Goal: Task Accomplishment & Management: Complete application form

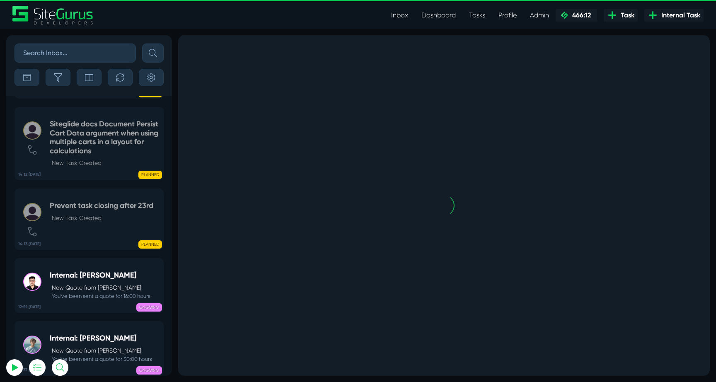
scroll to position [-2107, 0]
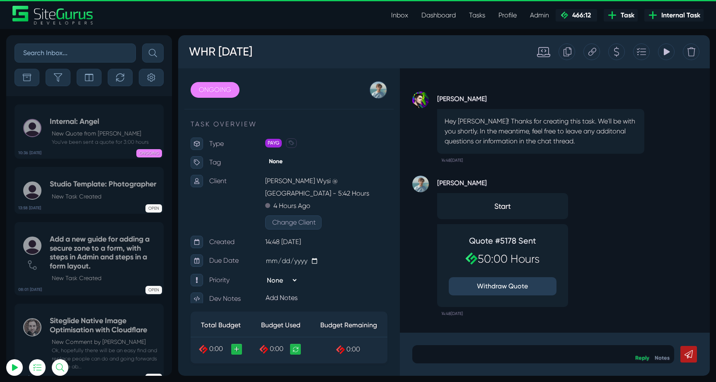
click at [594, 50] on icon at bounding box center [593, 52] width 8 height 16
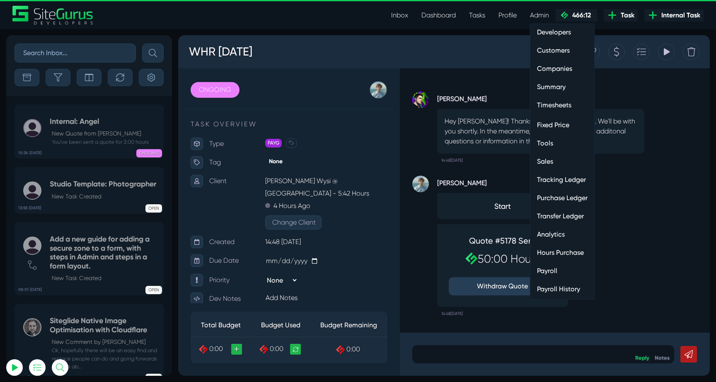
click at [555, 253] on link "Hours Purchase" at bounding box center [563, 253] width 64 height 17
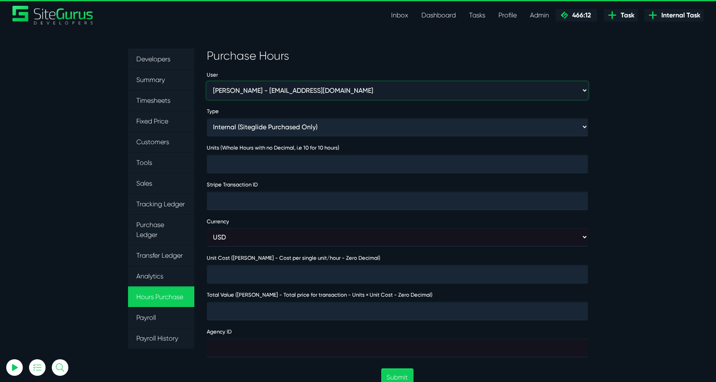
click at [288, 91] on select "Aaron Barnes - enquiries@coupletandbarnes.co.uk Aaron Ekstrand - aaronekstrand@…" at bounding box center [397, 91] width 381 height 18
select select "368"
click at [207, 82] on select "Aaron Barnes - enquiries@coupletandbarnes.co.uk Aaron Ekstrand - aaronekstrand@…" at bounding box center [397, 91] width 381 height 18
type input "1"
type input "4000"
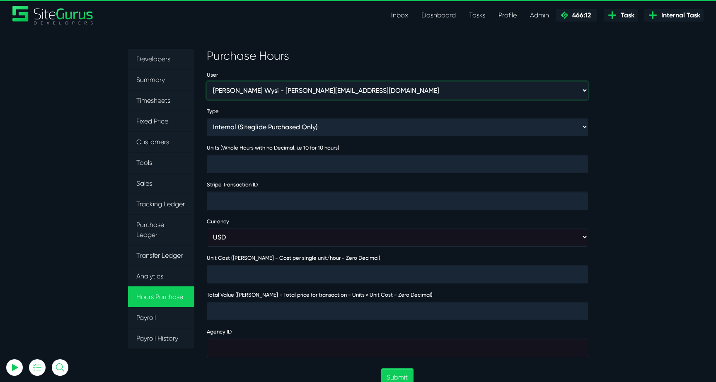
type input "4000"
type input "474032"
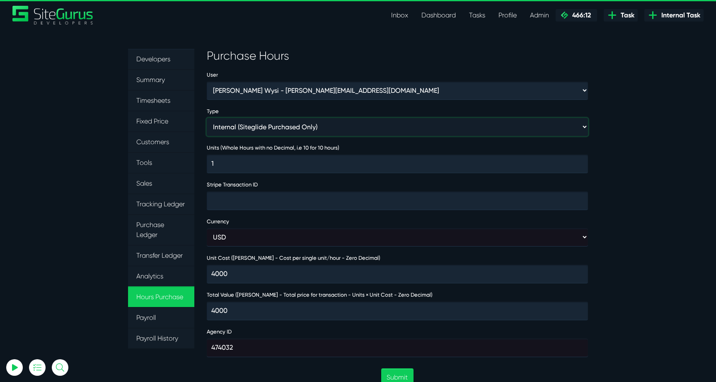
click at [310, 131] on select "Internal (Siteglide Purchased Only) Paid in Full (Ad-Hoc) Subscription (Subscri…" at bounding box center [397, 127] width 381 height 18
click at [207, 118] on select "Internal (Siteglide Purchased Only) Paid in Full (Ad-Hoc) Subscription (Subscri…" at bounding box center [397, 127] width 381 height 18
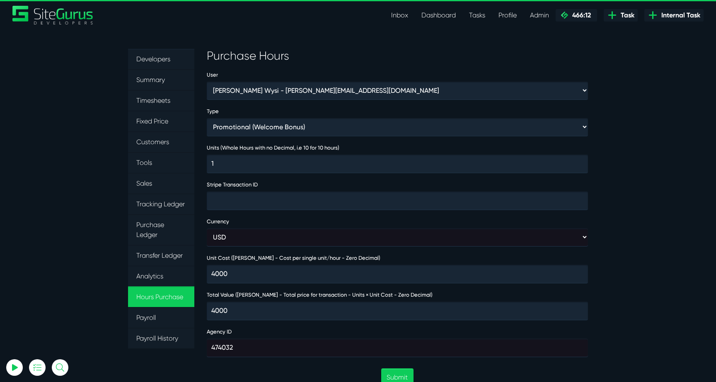
click at [305, 117] on div "Type Internal (Siteglide Purchased Only) Paid in Full (Ad-Hoc) Subscription (Su…" at bounding box center [398, 121] width 394 height 30
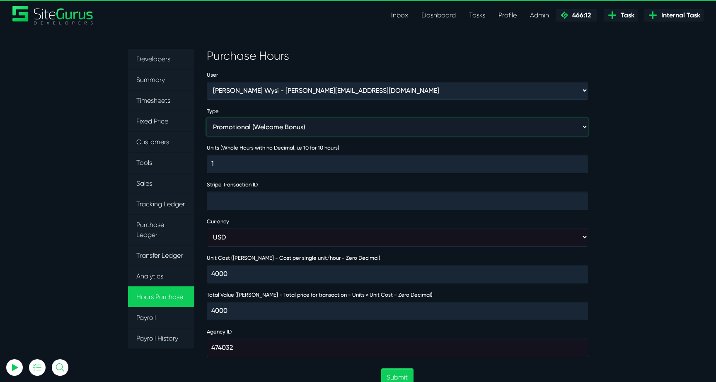
click at [294, 128] on select "Internal (Siteglide Purchased Only) Paid in Full (Ad-Hoc) Subscription (Subscri…" at bounding box center [397, 127] width 381 height 18
select select "INVOICE"
click at [207, 118] on select "Internal (Siteglide Purchased Only) Paid in Full (Ad-Hoc) Subscription (Subscri…" at bounding box center [397, 127] width 381 height 18
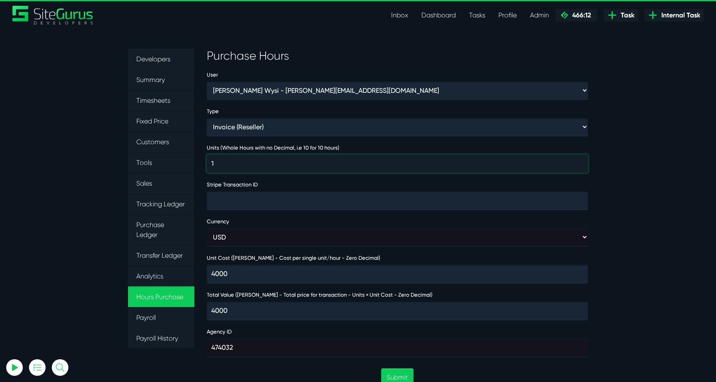
click at [288, 160] on input "1" at bounding box center [397, 164] width 381 height 18
type input "14"
type input "56000"
type input "140"
type input "560000"
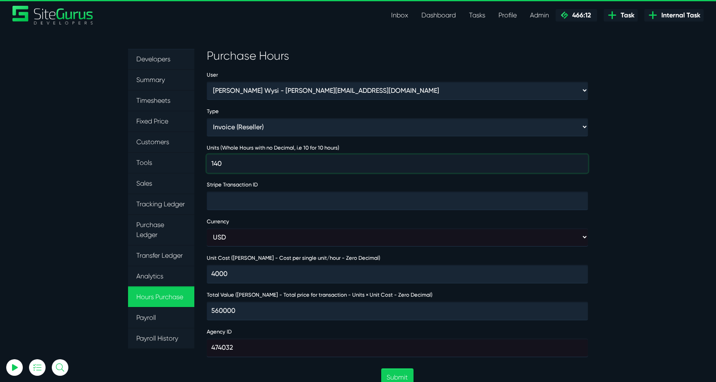
type input "14"
type input "56000"
type input "1"
type input "4000"
type input "15"
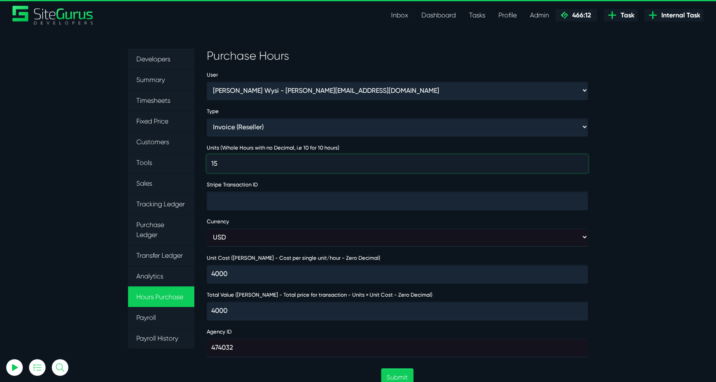
type input "60000"
type input "150"
type input "600000"
type input "50"
type input "200000"
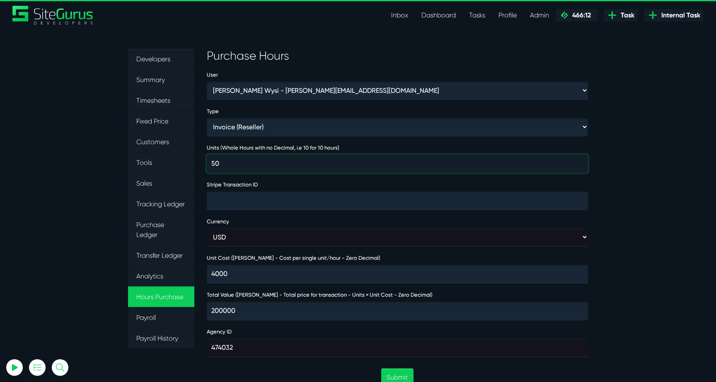
type input "50"
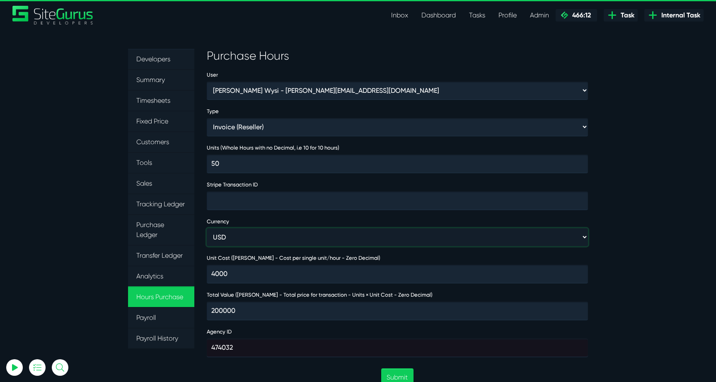
click at [281, 242] on select "USD GBP AUD" at bounding box center [397, 237] width 381 height 18
select select "gbp"
click at [207, 228] on select "USD GBP AUD" at bounding box center [397, 237] width 381 height 18
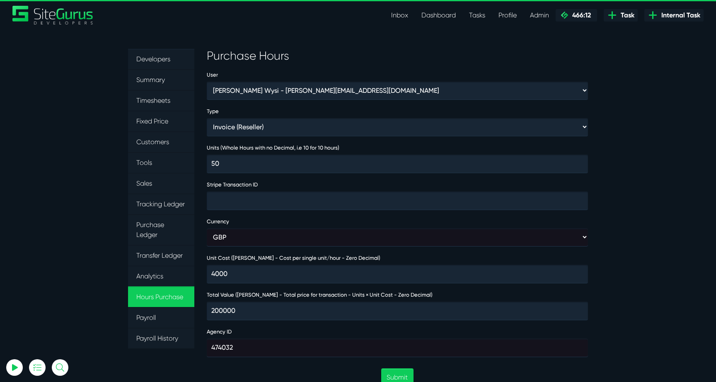
click at [630, 259] on section "Developers Summary Timesheets Fixed Price Customers Tools Sales Tracking Ledger…" at bounding box center [358, 364] width 716 height 670
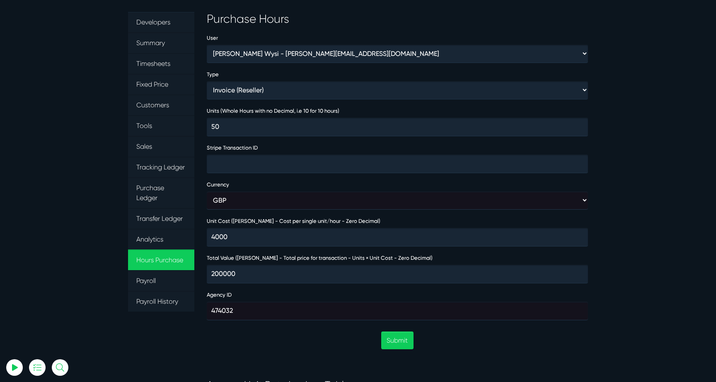
scroll to position [37, 0]
click at [397, 342] on button "Submit" at bounding box center [397, 340] width 32 height 18
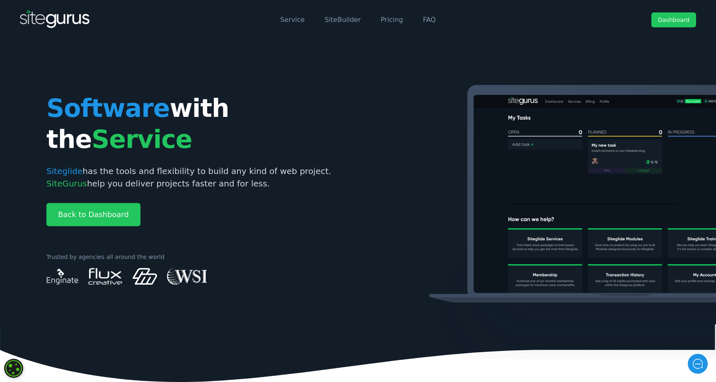
click at [419, 180] on img at bounding box center [635, 222] width 456 height 274
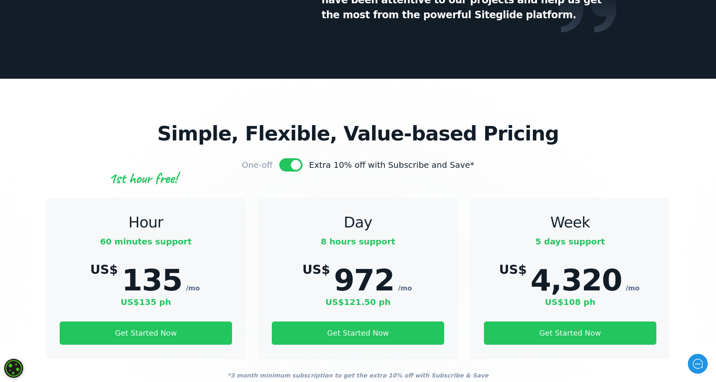
scroll to position [2529, 0]
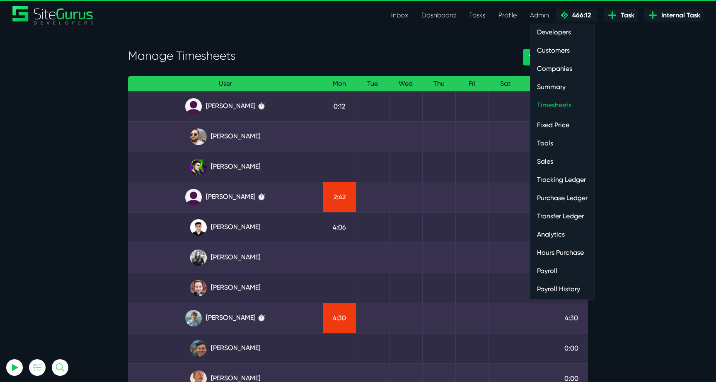
type input "[EMAIL_ADDRESS][DOMAIN_NAME]"
click at [560, 49] on link "Customers" at bounding box center [563, 50] width 64 height 17
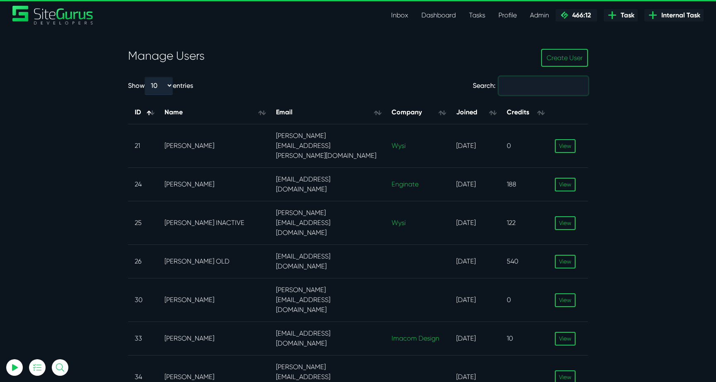
click at [541, 89] on input "Search:" at bounding box center [543, 86] width 89 height 18
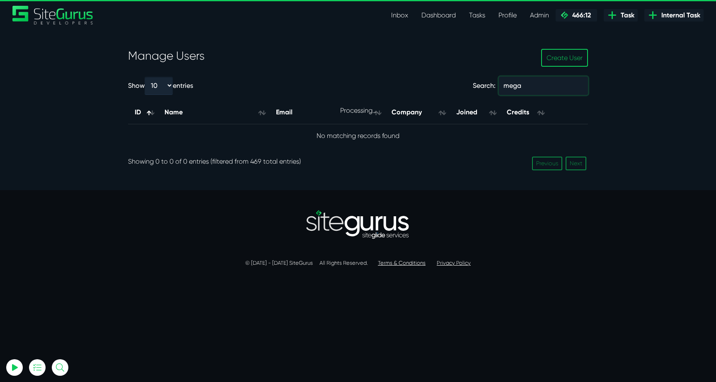
type input "megan"
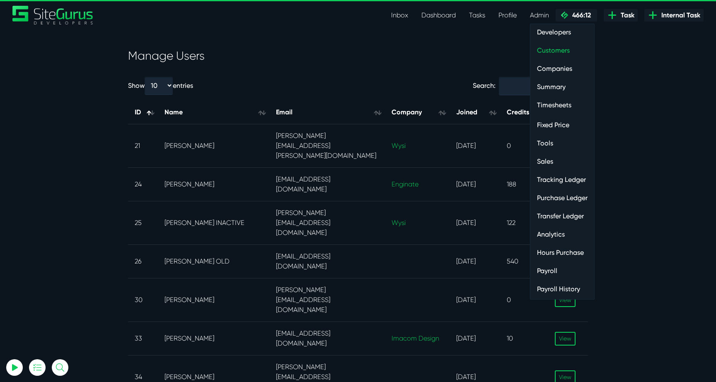
click at [562, 105] on link "Timesheets" at bounding box center [563, 105] width 64 height 17
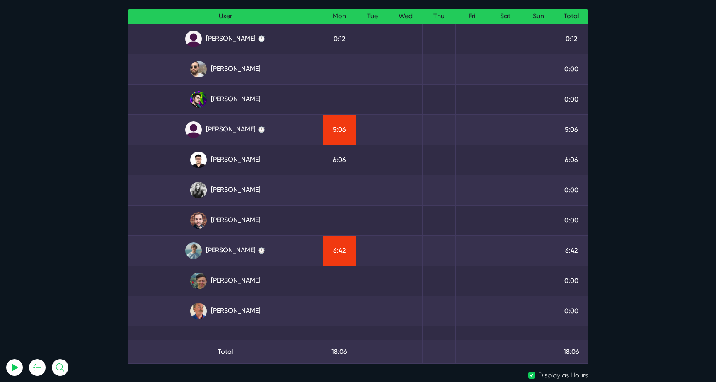
scroll to position [70, 0]
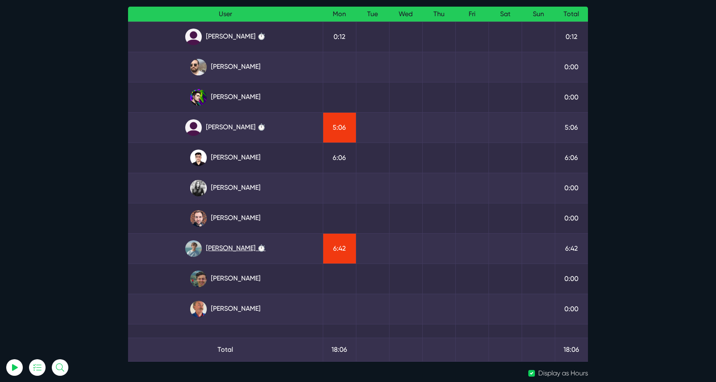
type input "[EMAIL_ADDRESS][DOMAIN_NAME]"
click at [233, 247] on link "[PERSON_NAME] ⏱️" at bounding box center [226, 248] width 182 height 17
click at [228, 131] on link "[PERSON_NAME] ⏱️" at bounding box center [226, 127] width 182 height 17
click at [248, 250] on link "[PERSON_NAME] ⏱️" at bounding box center [226, 248] width 182 height 17
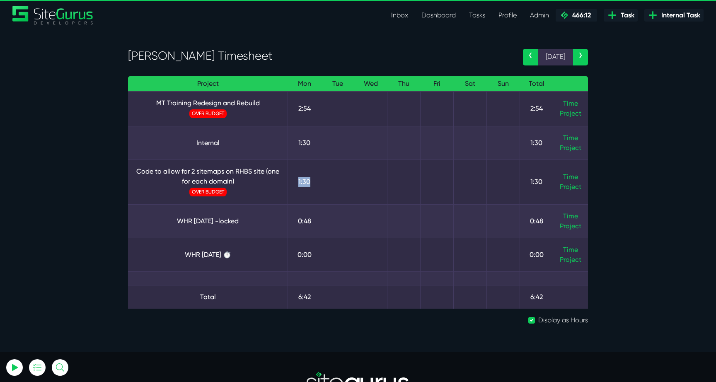
drag, startPoint x: 315, startPoint y: 183, endPoint x: 288, endPoint y: 165, distance: 32.3
click at [288, 165] on td "1:30" at bounding box center [304, 182] width 33 height 45
click at [306, 163] on td "1:30" at bounding box center [304, 182] width 33 height 45
drag, startPoint x: 298, startPoint y: 109, endPoint x: 310, endPoint y: 116, distance: 13.9
click at [310, 116] on td "2:54" at bounding box center [304, 108] width 33 height 35
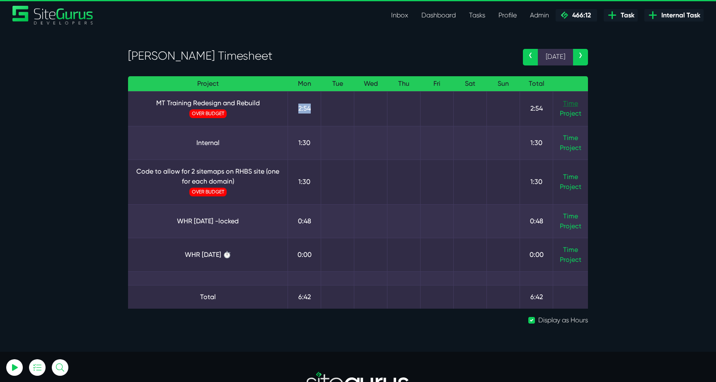
click at [567, 101] on link "Time" at bounding box center [570, 103] width 15 height 8
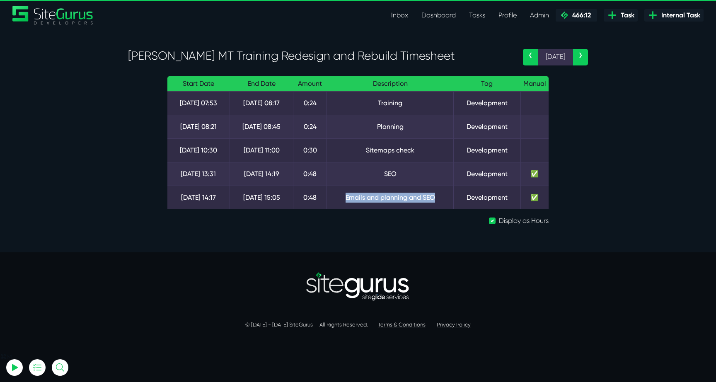
drag, startPoint x: 435, startPoint y: 197, endPoint x: 330, endPoint y: 195, distance: 104.9
click at [330, 195] on td "Emails and planning and SEO" at bounding box center [390, 198] width 127 height 24
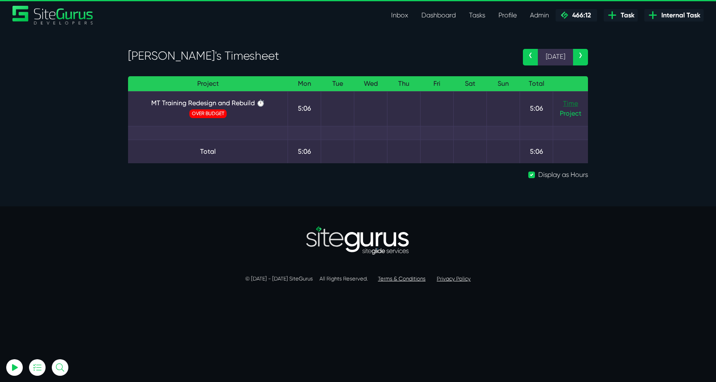
type input "luke@sitegurus.io"
click at [574, 105] on link "Time" at bounding box center [570, 103] width 15 height 8
